Goal: Complete application form

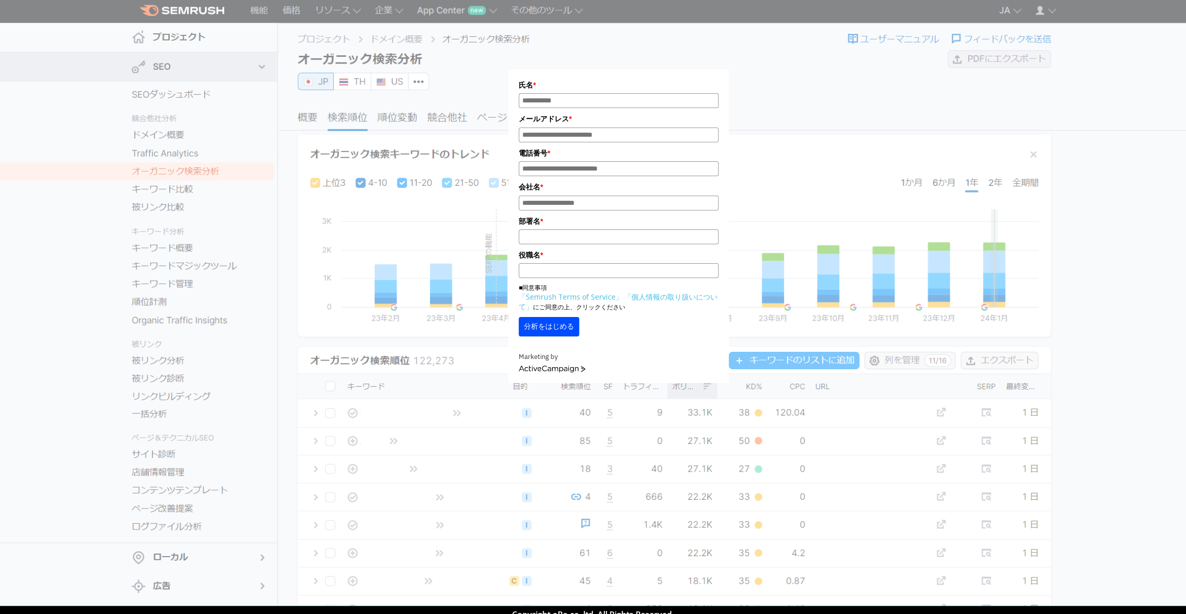
click at [612, 243] on input "部署名 *" at bounding box center [619, 237] width 200 height 15
click at [609, 273] on input "役職名 *" at bounding box center [619, 270] width 200 height 15
click at [174, 17] on div "氏名 * メールアドレス * 電話番号 * 会社名 * *" at bounding box center [619, 194] width 1035 height 378
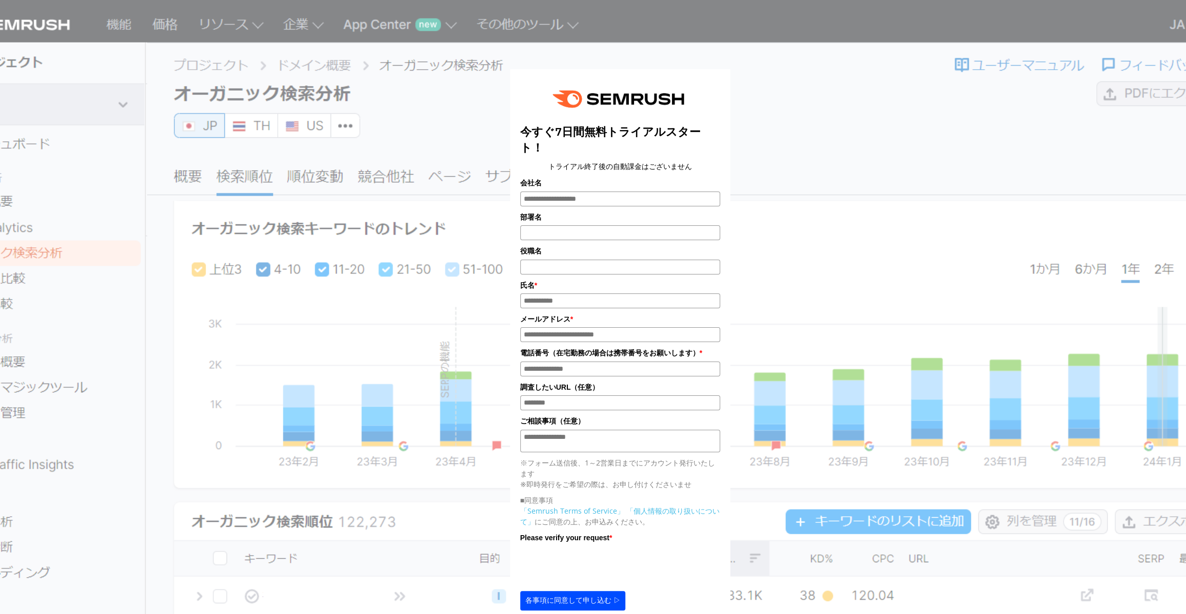
click at [624, 234] on input "部署名" at bounding box center [620, 232] width 200 height 15
